Goal: Task Accomplishment & Management: Manage account settings

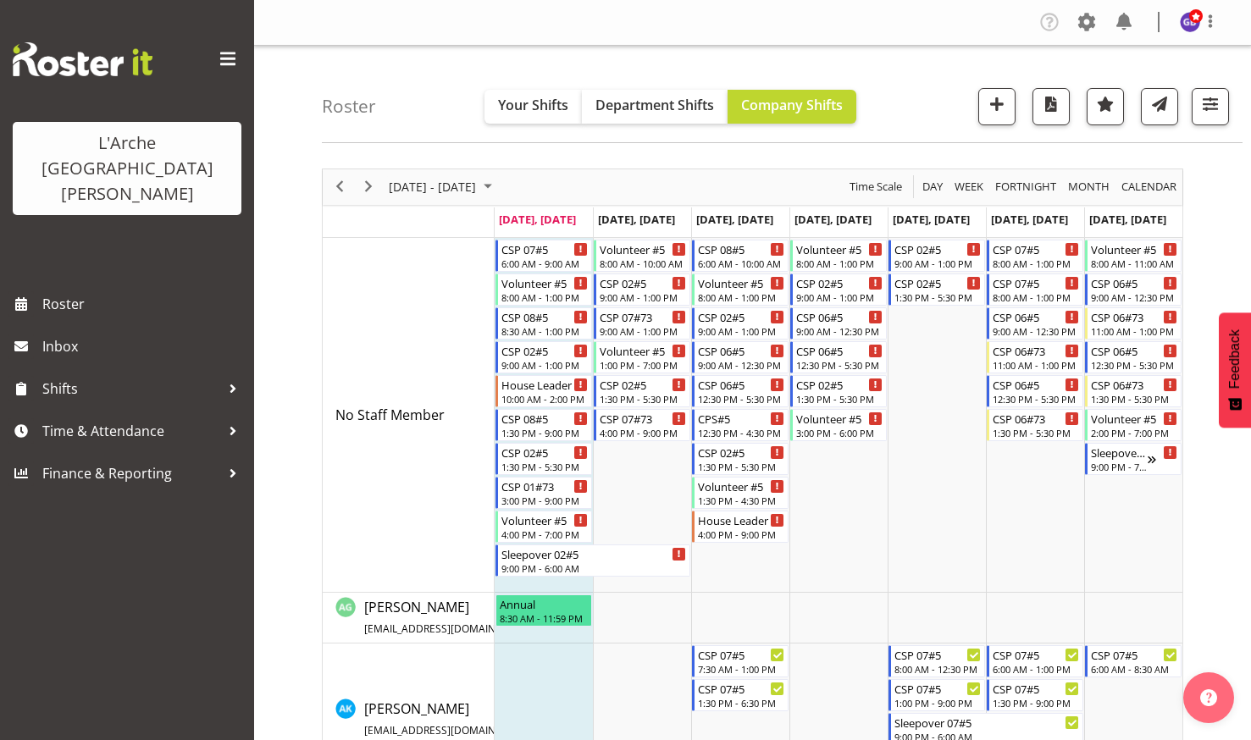
scroll to position [847, 0]
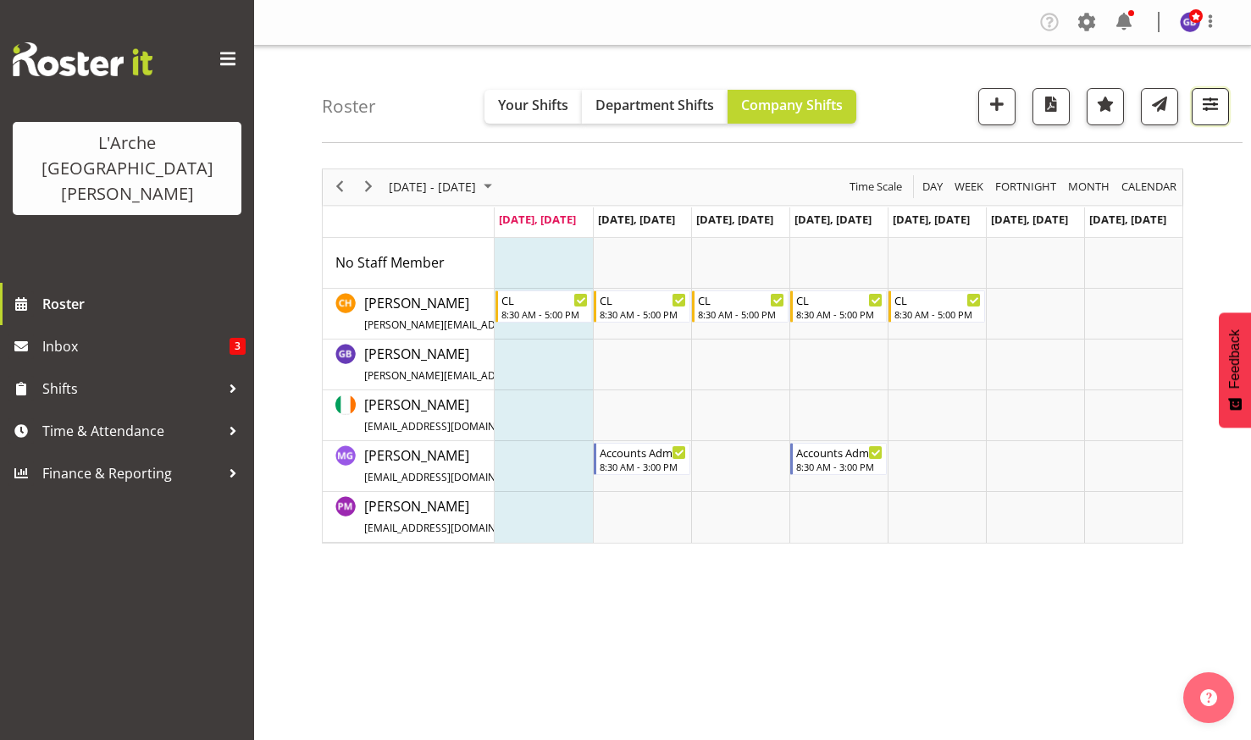
drag, startPoint x: 1208, startPoint y: 96, endPoint x: 1201, endPoint y: 101, distance: 9.2
click at [1207, 97] on span "button" at bounding box center [1210, 104] width 22 height 22
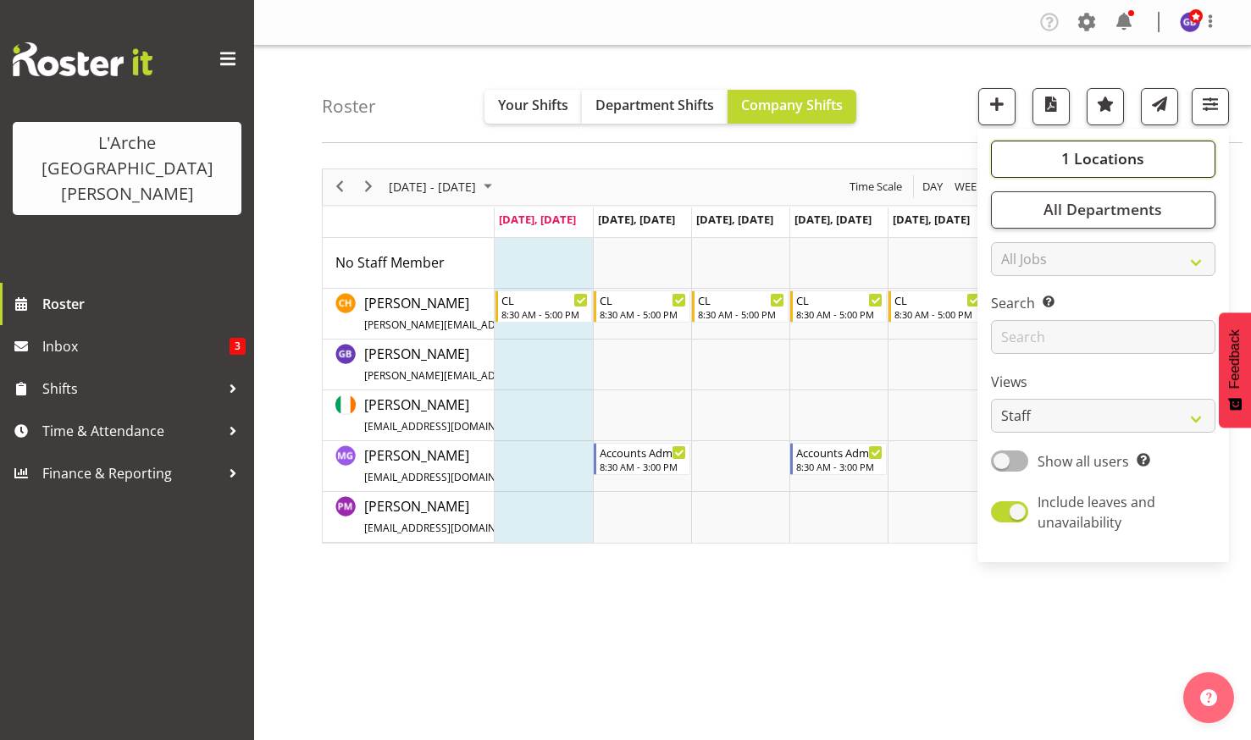
click at [1084, 152] on span "1 Locations" at bounding box center [1102, 158] width 83 height 20
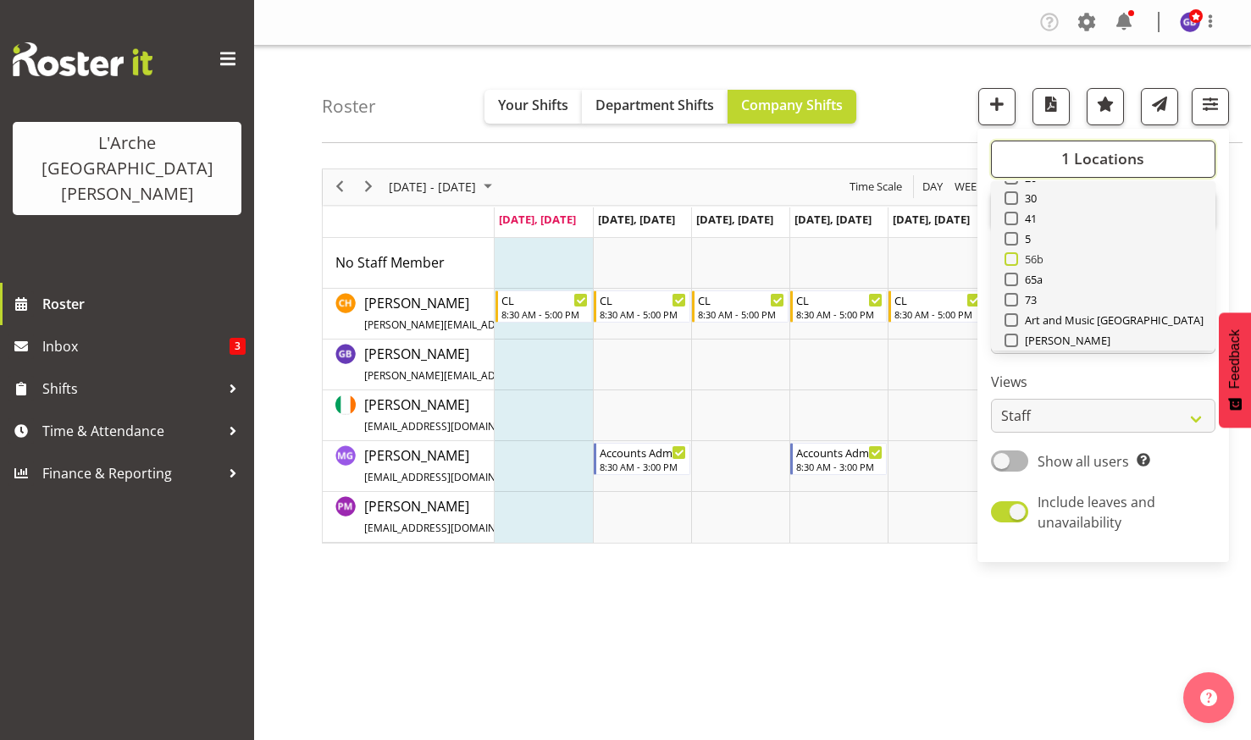
scroll to position [85, 0]
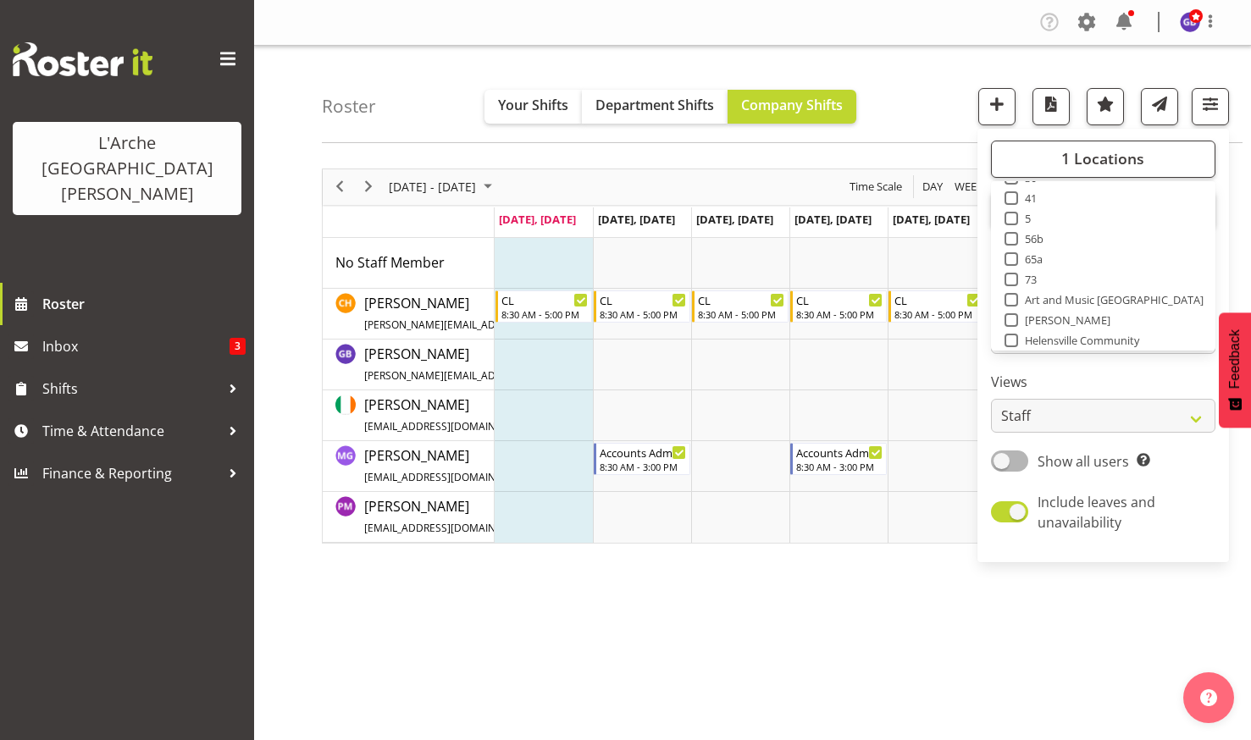
click at [1011, 275] on span at bounding box center [1011, 280] width 14 height 14
click at [1011, 275] on input "73" at bounding box center [1009, 279] width 11 height 11
checkbox input "true"
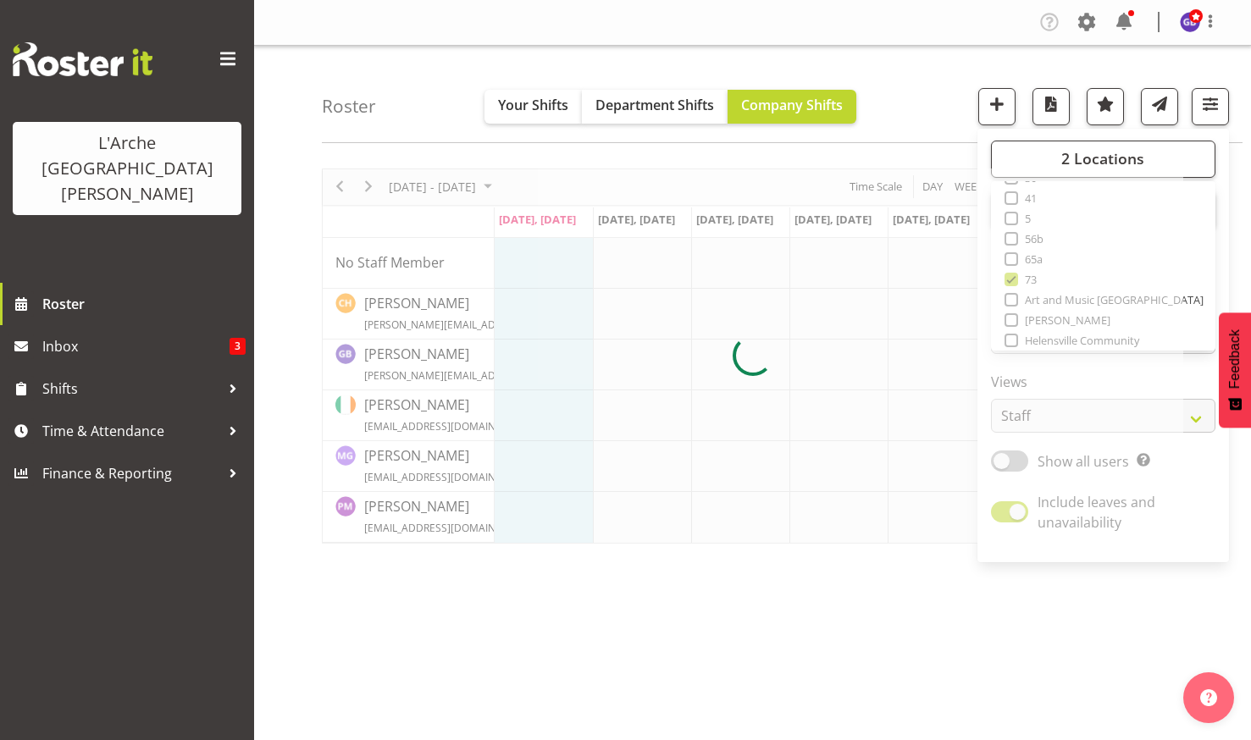
click at [896, 81] on div "Roster Your Shifts Department Shifts Company Shifts 2 Locations Clear 20 30 41 …" at bounding box center [782, 94] width 920 height 97
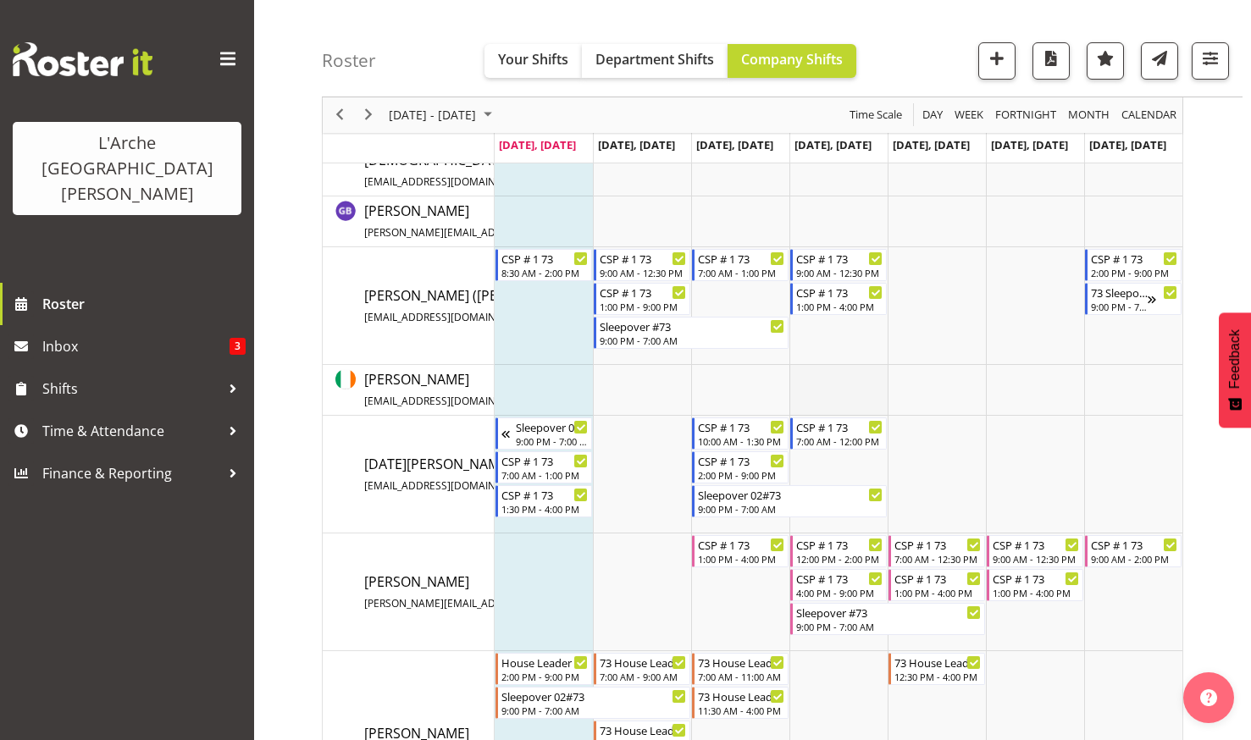
scroll to position [508, 0]
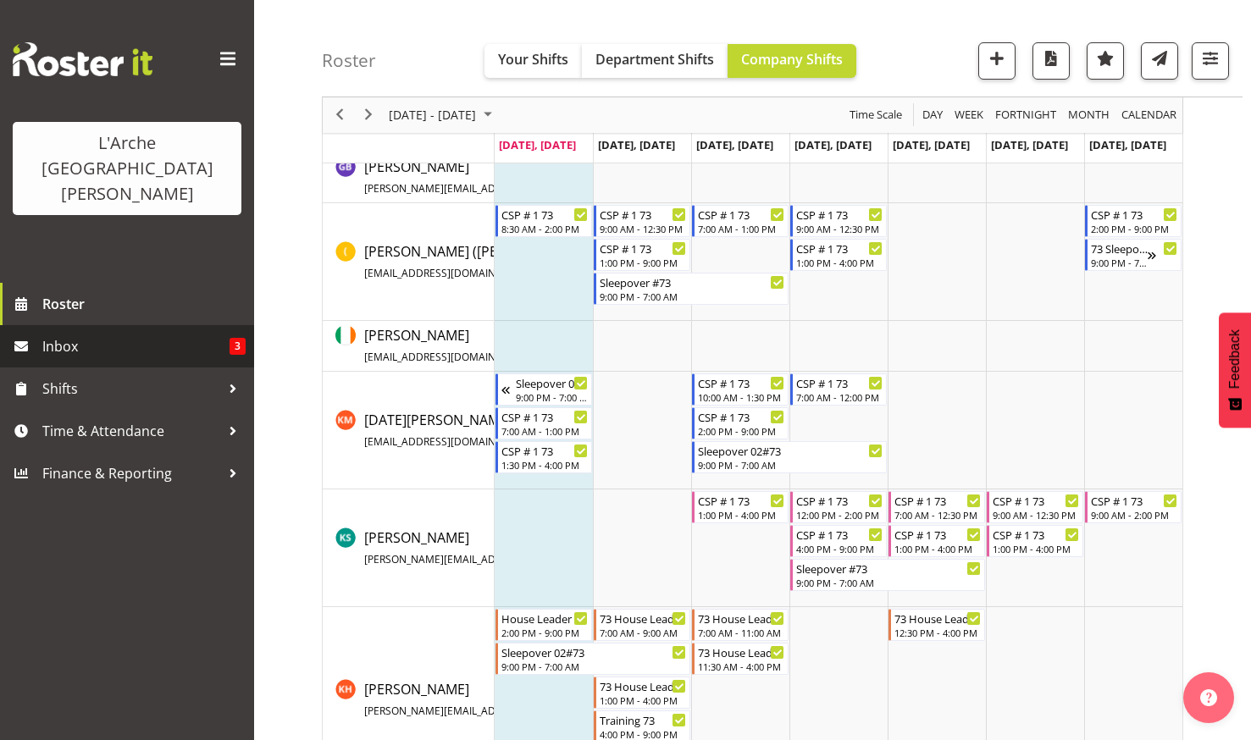
click at [75, 334] on span "Inbox" at bounding box center [135, 346] width 187 height 25
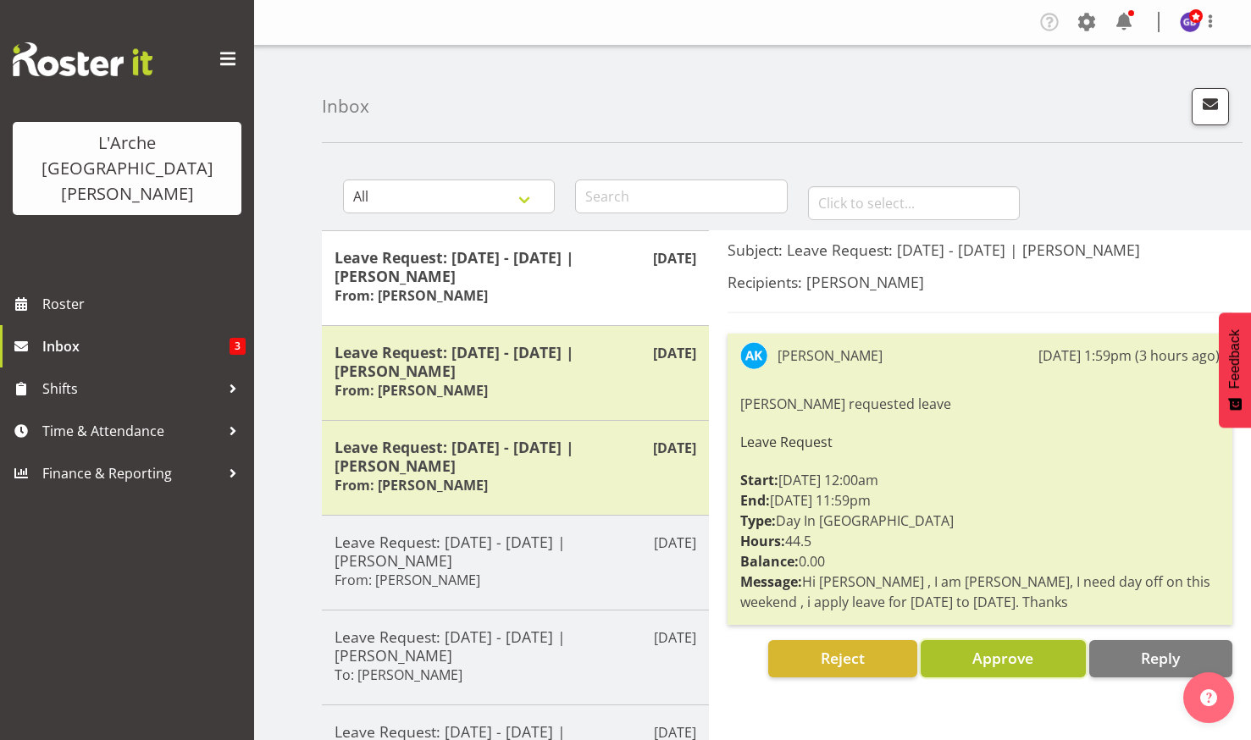
click at [983, 648] on span "Approve" at bounding box center [1002, 658] width 61 height 20
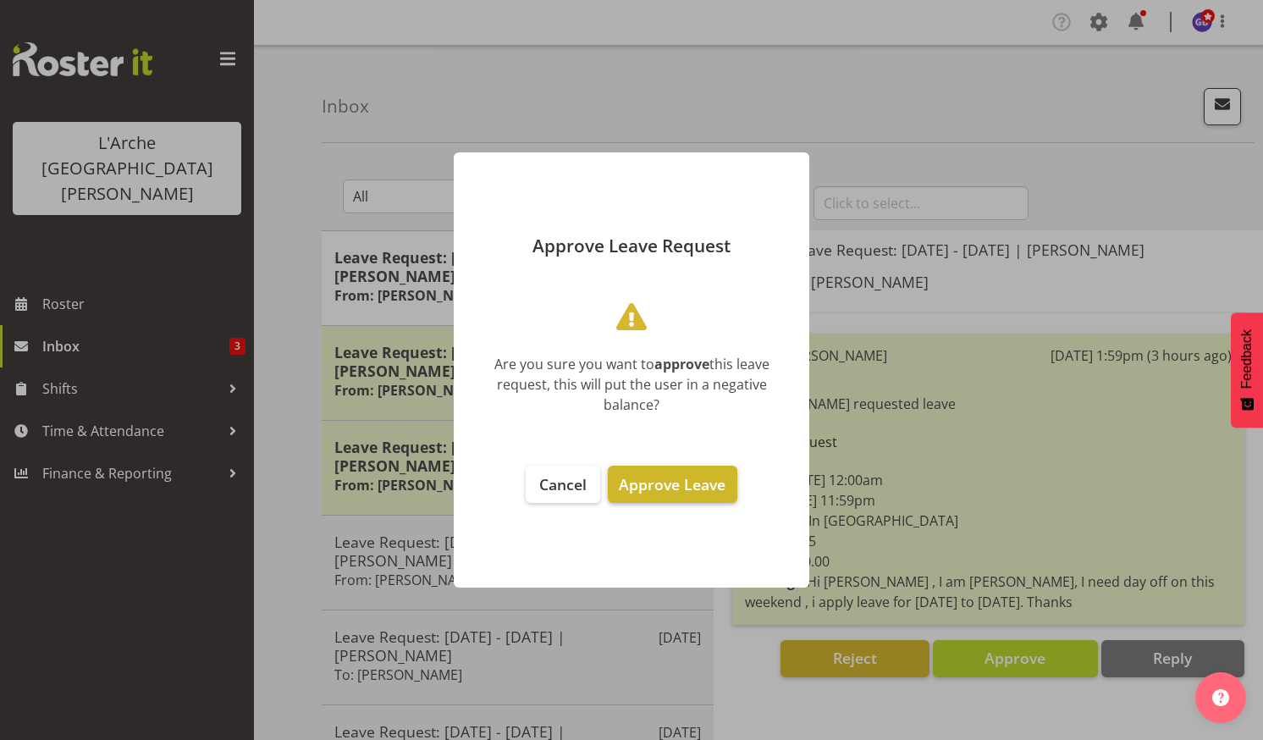
click at [661, 478] on span "Approve Leave" at bounding box center [672, 484] width 107 height 20
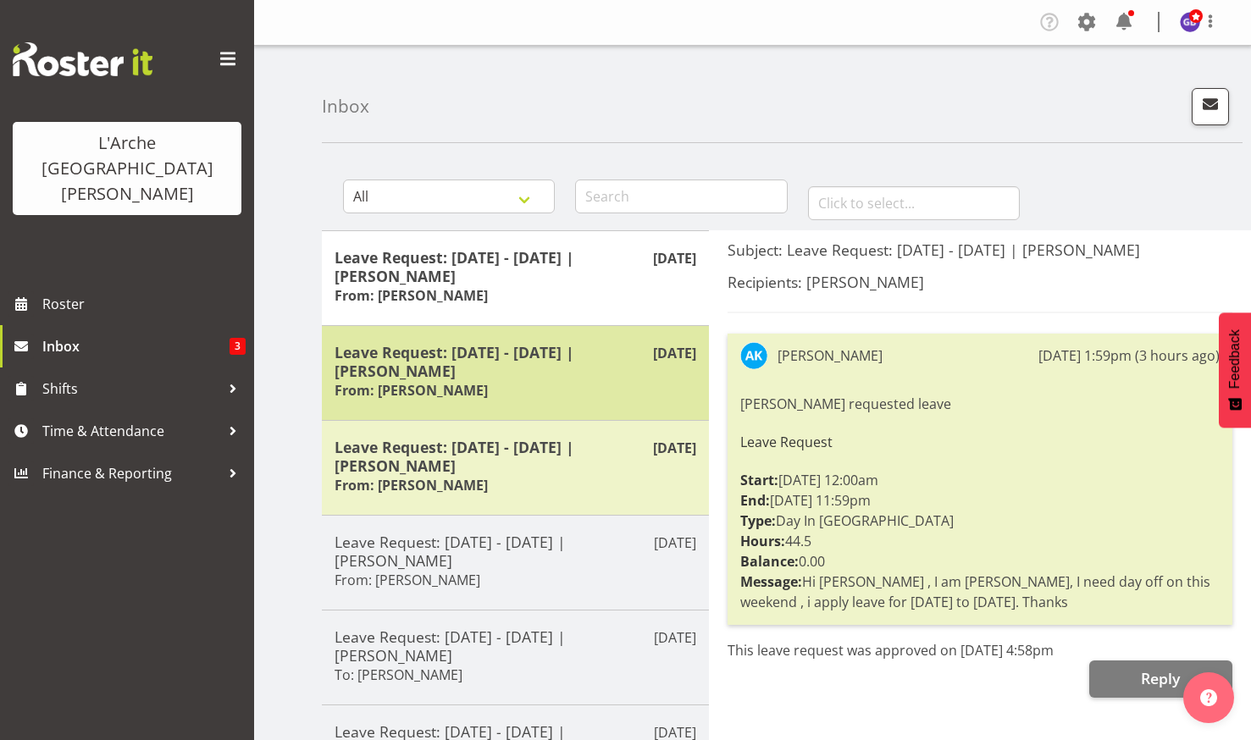
click at [499, 362] on h5 "Leave Request: 19/10/25 - 19/10/25 | Pranisha Adhikari" at bounding box center [515, 361] width 362 height 37
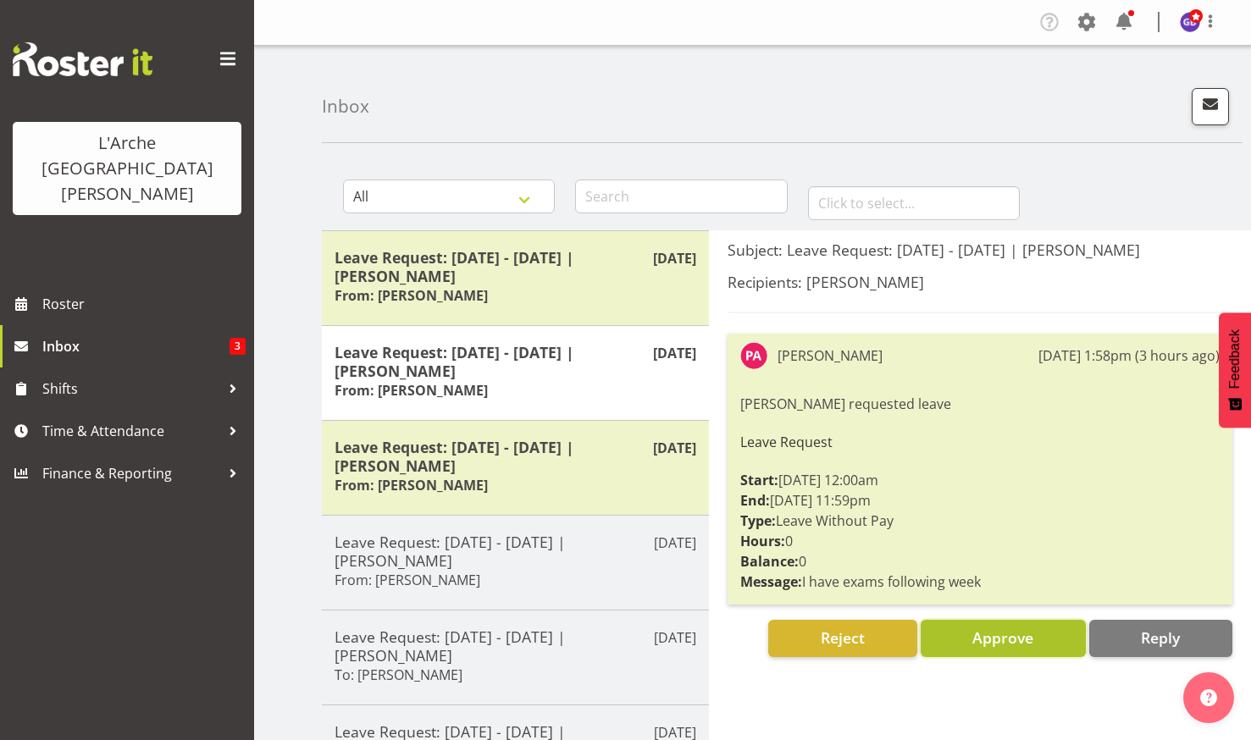
click at [1005, 627] on span "Approve" at bounding box center [1002, 638] width 61 height 22
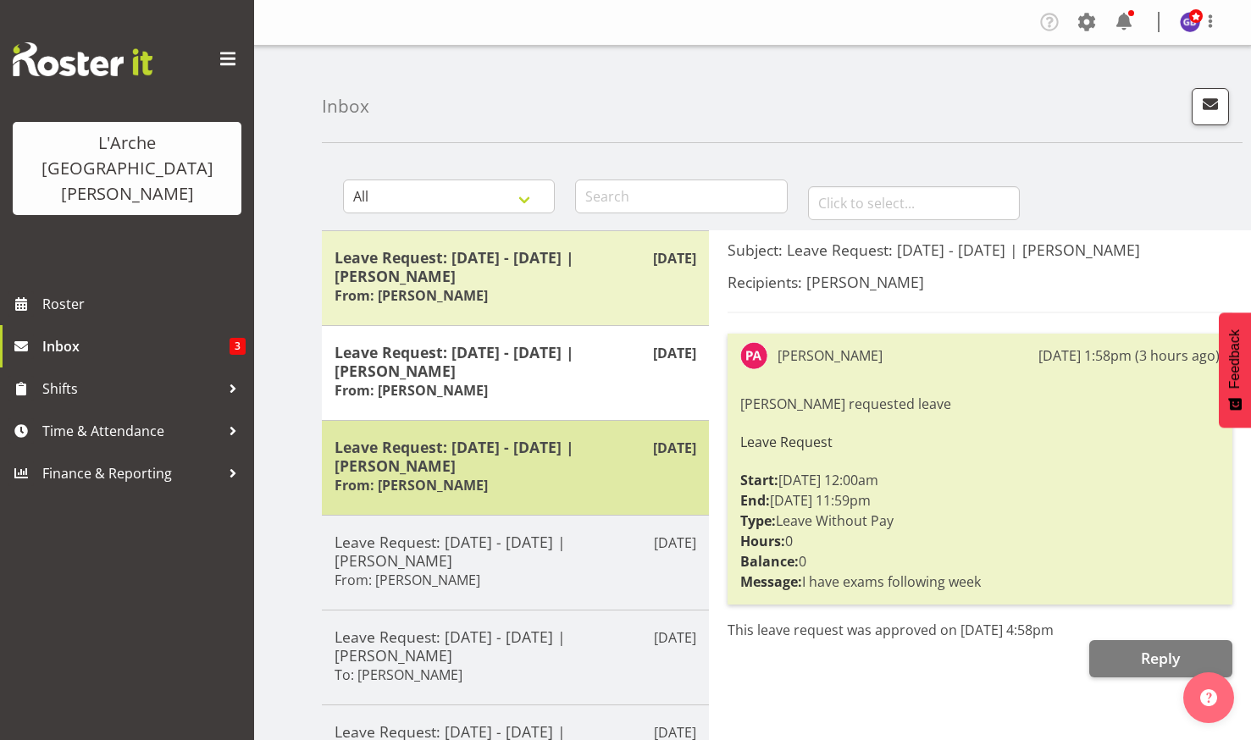
click at [468, 445] on h5 "Leave Request: 18/10/25 - 18/10/25 | Pranisha Adhikari" at bounding box center [515, 456] width 362 height 37
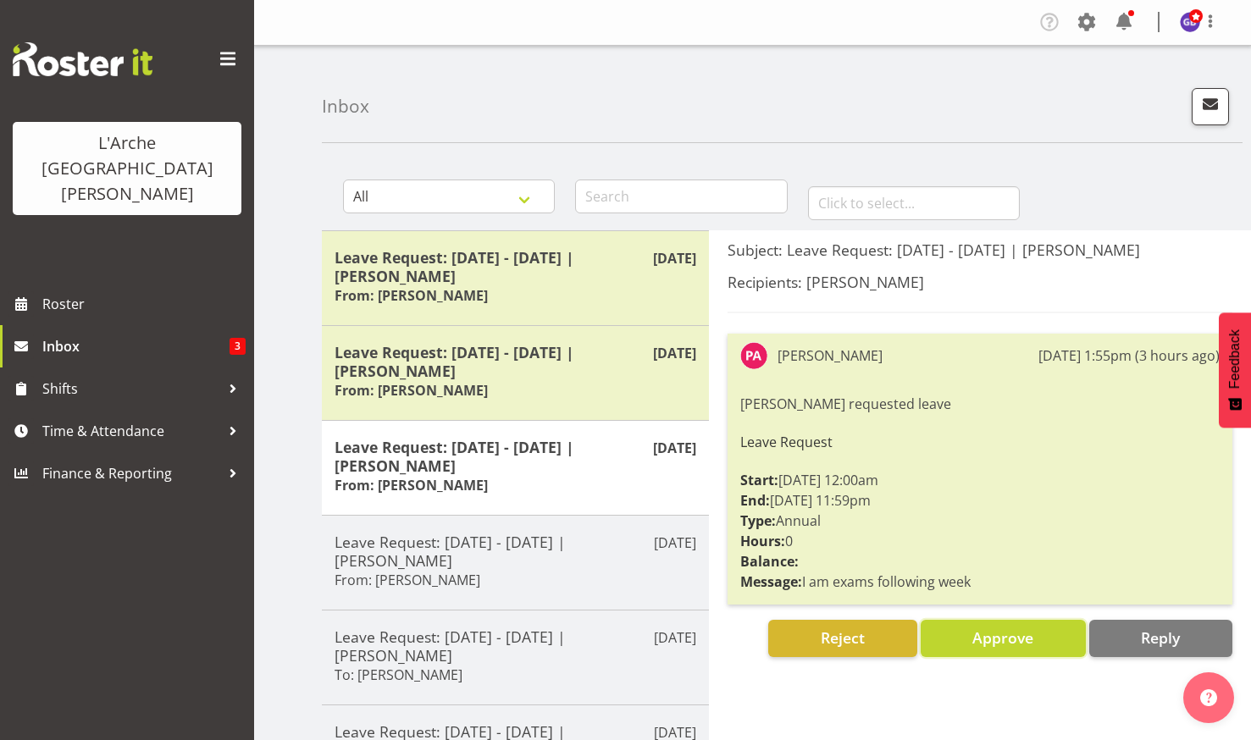
click at [992, 633] on span "Approve" at bounding box center [1002, 637] width 61 height 20
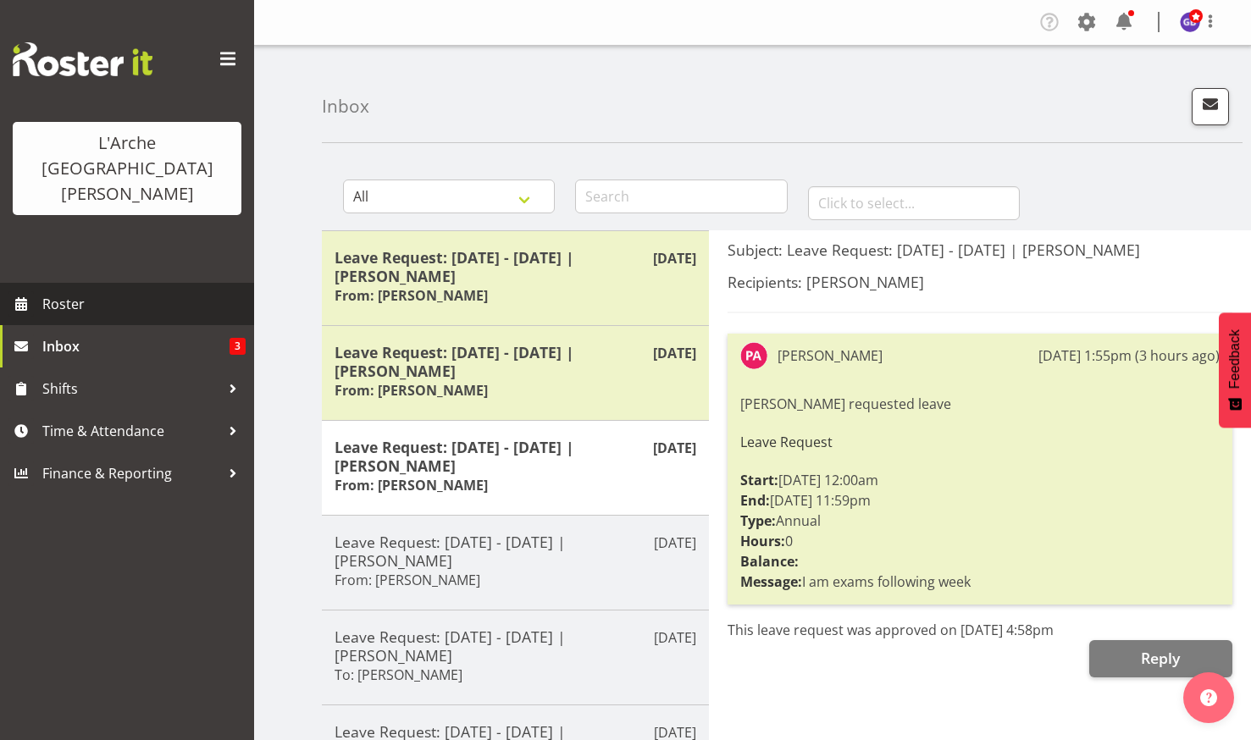
click at [58, 291] on span "Roster" at bounding box center [143, 303] width 203 height 25
